Goal: Task Accomplishment & Management: Manage account settings

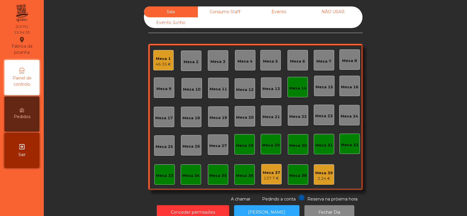
click at [158, 68] on div "Mesa 1 46.35 €" at bounding box center [163, 60] width 20 height 20
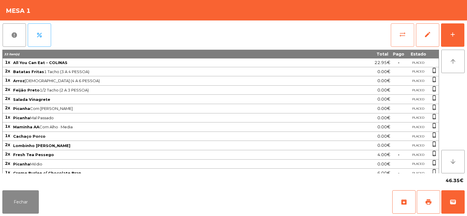
click at [412, 30] on button "sync_alt" at bounding box center [402, 34] width 23 height 23
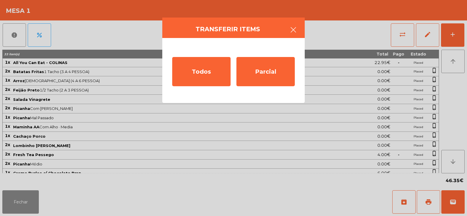
click at [298, 28] on button "button" at bounding box center [293, 31] width 16 height 18
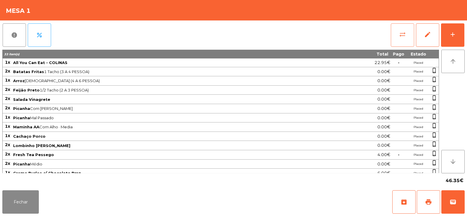
click at [395, 34] on button "sync_alt" at bounding box center [402, 34] width 23 height 23
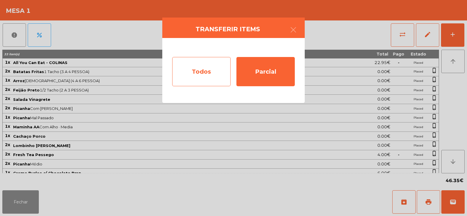
click at [212, 72] on div "Todos" at bounding box center [201, 71] width 58 height 29
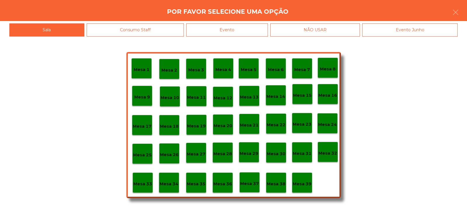
click at [303, 187] on p "Mesa 39" at bounding box center [302, 183] width 19 height 7
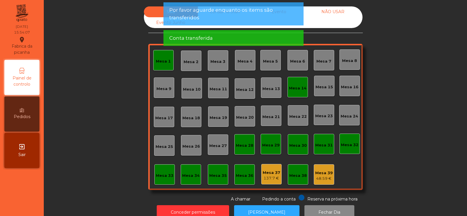
click at [208, 36] on span "Conta transferida" at bounding box center [191, 37] width 44 height 7
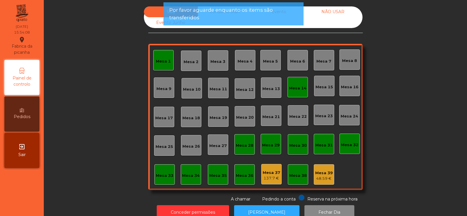
click at [223, 16] on span "Por favor aguarde enquanto os items são transferidos" at bounding box center [233, 13] width 129 height 15
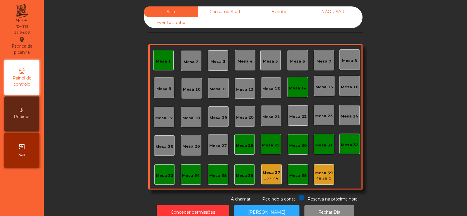
click at [223, 11] on div "Consumo Staff" at bounding box center [225, 11] width 54 height 11
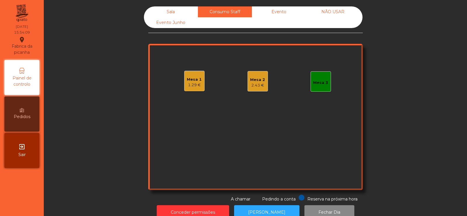
click at [194, 84] on div "1.29 €" at bounding box center [194, 85] width 15 height 6
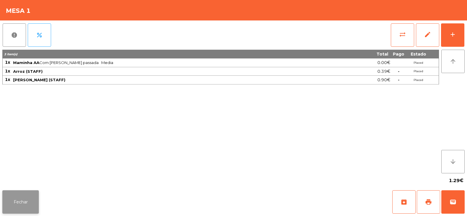
click at [25, 204] on button "Fechar" at bounding box center [20, 201] width 37 height 23
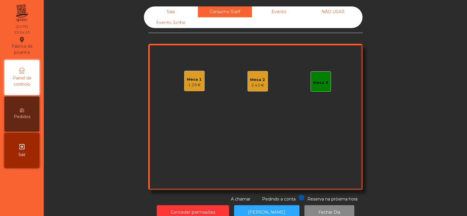
click at [194, 86] on div "1.29 €" at bounding box center [194, 85] width 15 height 6
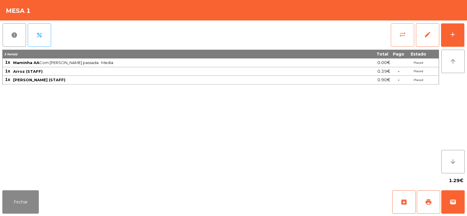
click at [397, 34] on button "sync_alt" at bounding box center [402, 34] width 23 height 23
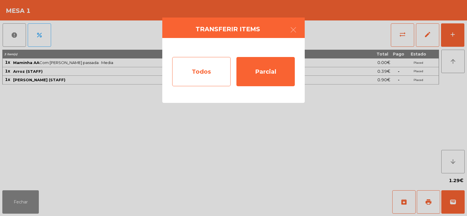
click at [193, 72] on div "Todos" at bounding box center [201, 71] width 58 height 29
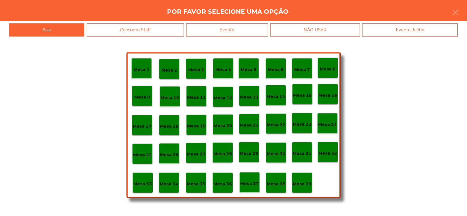
click at [235, 32] on div "Evento" at bounding box center [227, 29] width 82 height 13
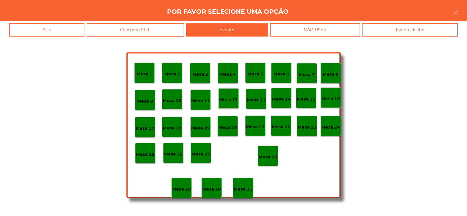
click at [159, 28] on div "Consumo Staff" at bounding box center [136, 29] width 98 height 13
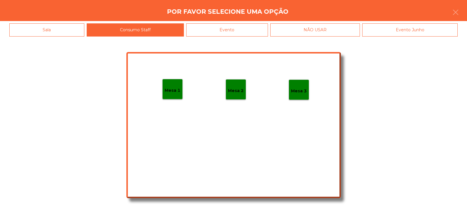
click at [239, 91] on p "Mesa 2" at bounding box center [236, 90] width 16 height 7
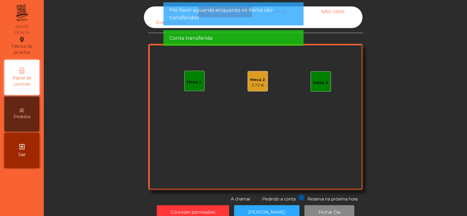
click at [251, 84] on div "3.72 €" at bounding box center [257, 85] width 15 height 6
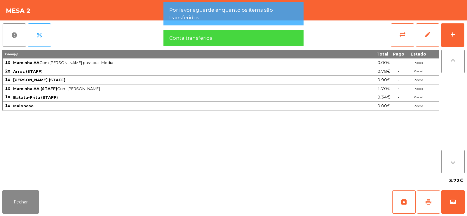
click at [423, 194] on button "print" at bounding box center [428, 201] width 23 height 23
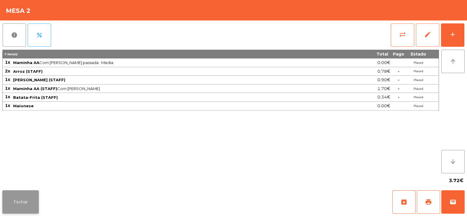
click at [25, 201] on button "Fechar" at bounding box center [20, 201] width 37 height 23
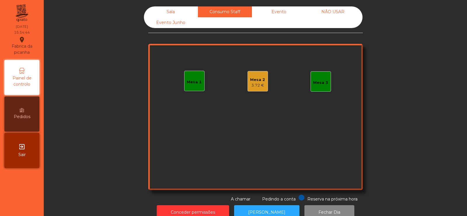
scroll to position [14, 0]
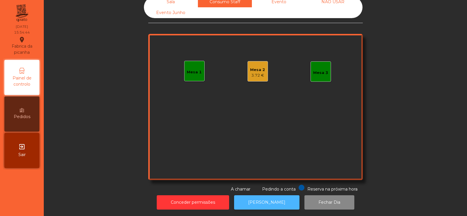
click at [270, 203] on button "[PERSON_NAME]" at bounding box center [266, 202] width 65 height 14
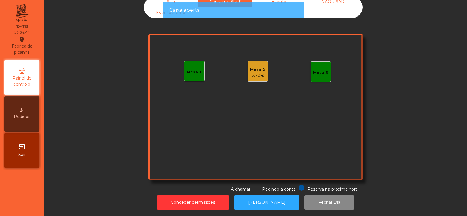
click at [261, 73] on div "3.72 €" at bounding box center [257, 75] width 15 height 6
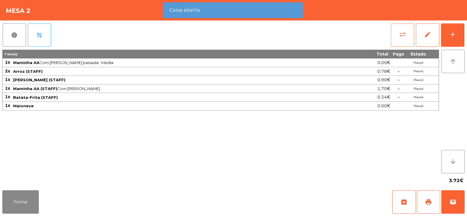
click at [409, 32] on button "sync_alt" at bounding box center [402, 34] width 23 height 23
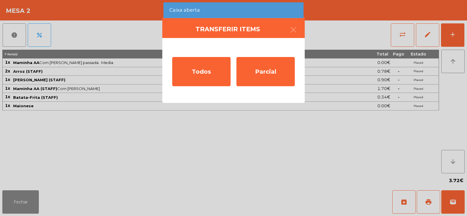
click at [196, 91] on div "Todos Parcial" at bounding box center [233, 70] width 143 height 65
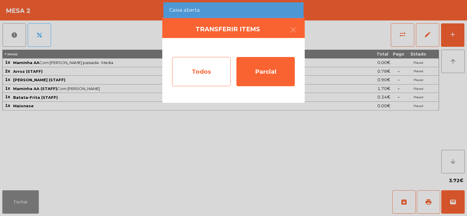
click at [214, 67] on div "Todos" at bounding box center [201, 71] width 58 height 29
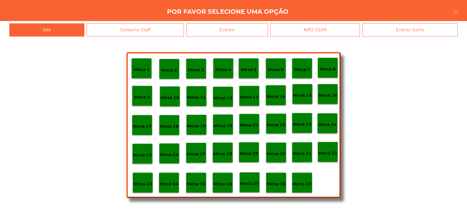
click at [225, 187] on p "Mesa 36" at bounding box center [222, 183] width 19 height 7
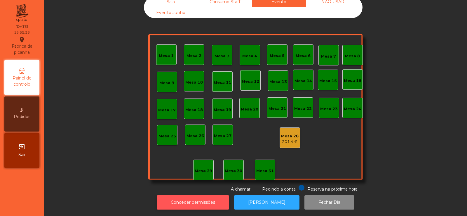
click at [197, 195] on button "Conceder permissões" at bounding box center [193, 202] width 72 height 14
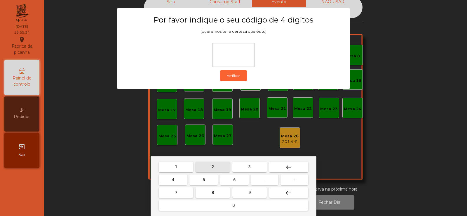
click at [220, 170] on button "2" at bounding box center [213, 167] width 34 height 11
click at [236, 176] on button "6" at bounding box center [234, 179] width 28 height 11
click at [186, 188] on button "7" at bounding box center [176, 192] width 34 height 11
click at [204, 179] on span "5" at bounding box center [204, 179] width 2 height 5
type input "****"
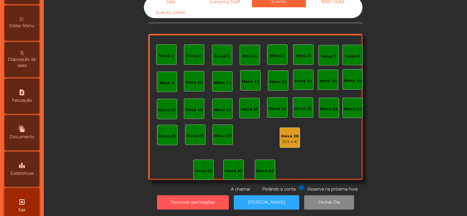
scroll to position [139, 0]
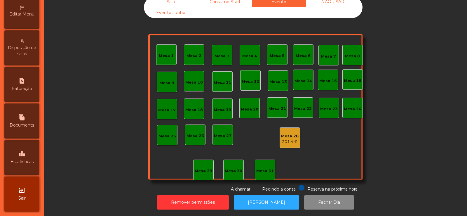
click at [24, 153] on icon "leaderboard" at bounding box center [21, 153] width 7 height 7
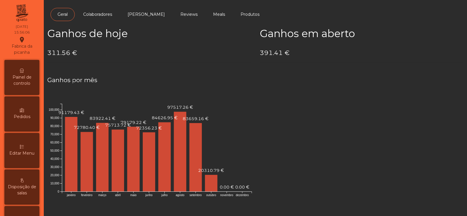
click at [30, 89] on div "Painel de controlo" at bounding box center [21, 77] width 35 height 35
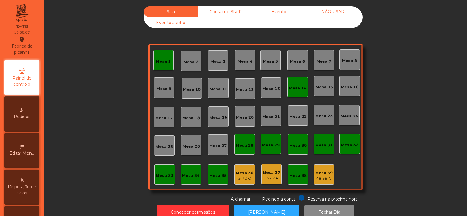
scroll to position [14, 0]
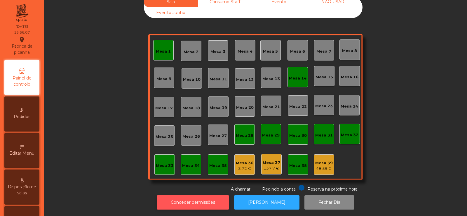
click at [212, 199] on button "Conceder permissões" at bounding box center [193, 202] width 72 height 14
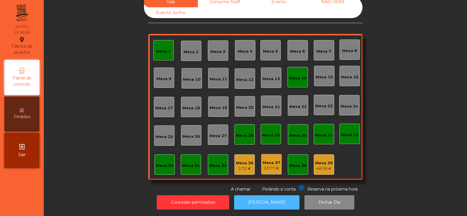
click at [258, 195] on button "[PERSON_NAME]" at bounding box center [266, 202] width 65 height 14
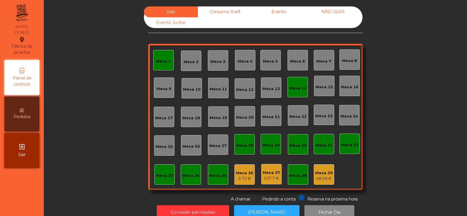
click at [156, 60] on div "Mesa 1" at bounding box center [163, 61] width 15 height 6
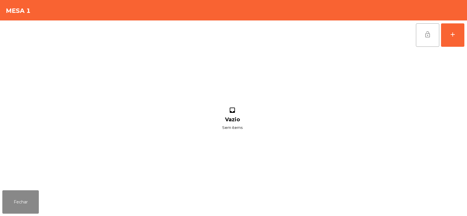
click at [417, 38] on button "lock_open" at bounding box center [427, 34] width 23 height 23
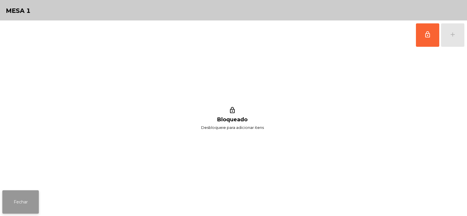
click at [18, 208] on button "Fechar" at bounding box center [20, 201] width 37 height 23
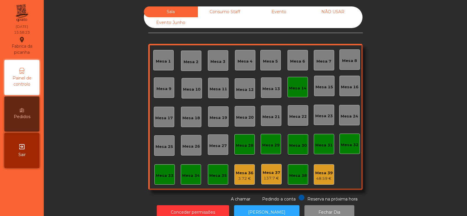
click at [298, 90] on div "Mesa 14" at bounding box center [298, 88] width 18 height 6
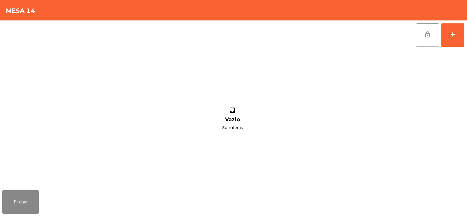
click at [429, 43] on button "lock_open" at bounding box center [427, 34] width 23 height 23
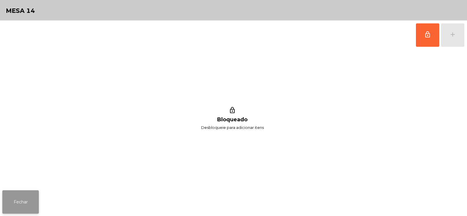
click at [39, 204] on button "Fechar" at bounding box center [20, 201] width 37 height 23
